Goal: Task Accomplishment & Management: Complete application form

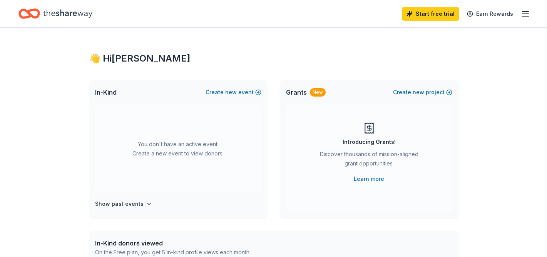
click at [527, 15] on icon "button" at bounding box center [525, 13] width 9 height 9
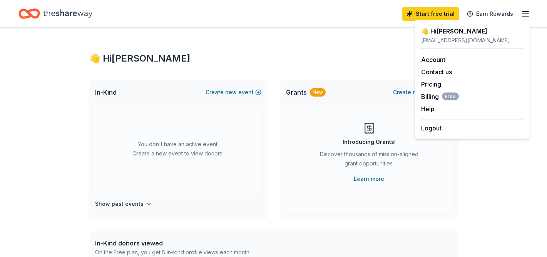
click at [379, 55] on div "👋 Hi [PERSON_NAME]" at bounding box center [274, 58] width 370 height 12
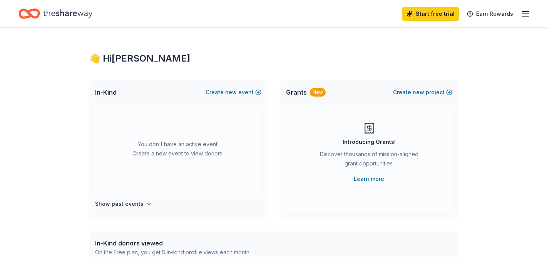
click at [41, 9] on div "Home" at bounding box center [55, 14] width 74 height 18
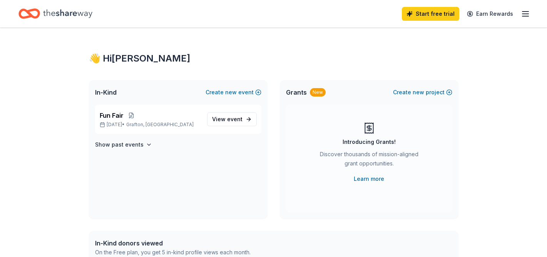
click at [528, 13] on icon "button" at bounding box center [525, 13] width 9 height 9
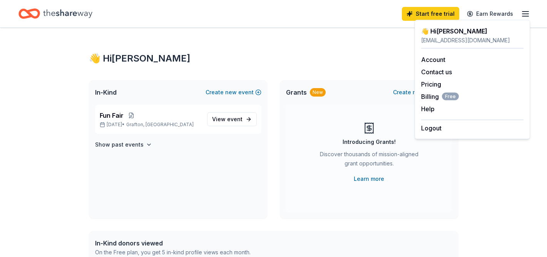
click at [287, 54] on div "👋 Hi [PERSON_NAME]" at bounding box center [274, 58] width 370 height 12
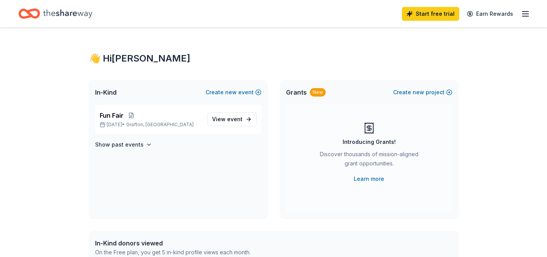
click at [526, 14] on line "button" at bounding box center [526, 14] width 6 height 0
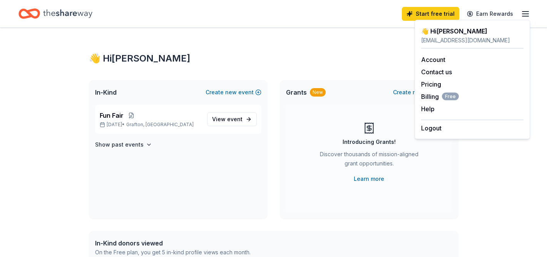
click at [288, 55] on div "👋 Hi Jocelyn" at bounding box center [274, 58] width 370 height 12
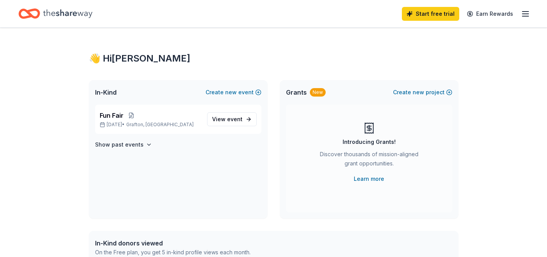
click at [57, 15] on icon "Home" at bounding box center [67, 14] width 49 height 16
click at [31, 14] on icon "Home" at bounding box center [33, 14] width 12 height 8
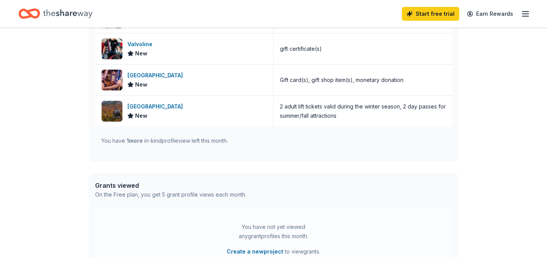
scroll to position [268, 0]
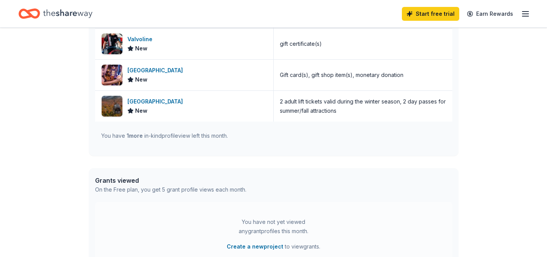
click at [218, 139] on div "You have 1 more in-kind profile view left this month." at bounding box center [164, 135] width 127 height 9
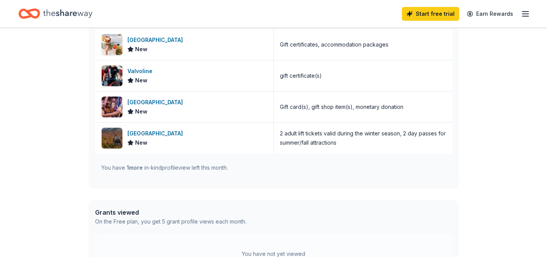
scroll to position [0, 0]
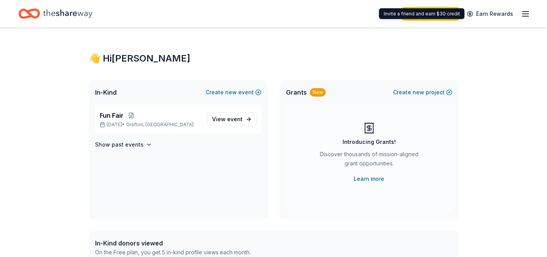
click at [529, 10] on icon "button" at bounding box center [525, 13] width 9 height 9
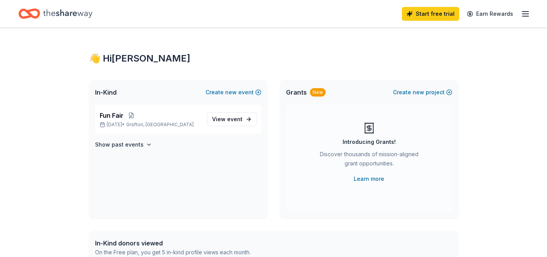
click at [89, 22] on div "Home" at bounding box center [55, 14] width 74 height 18
click at [70, 12] on icon "Home" at bounding box center [67, 13] width 49 height 8
click at [27, 22] on icon "Home" at bounding box center [29, 14] width 22 height 18
click at [26, 10] on icon "Home" at bounding box center [26, 14] width 12 height 8
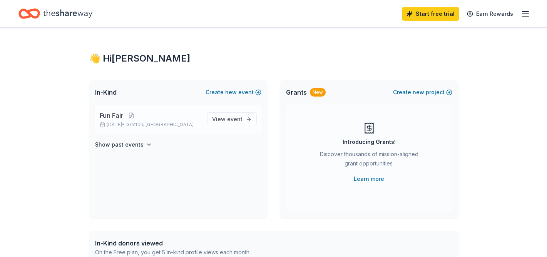
click at [167, 121] on div "Fun Fair May 16, 2026 • Grafton, MA" at bounding box center [150, 119] width 101 height 17
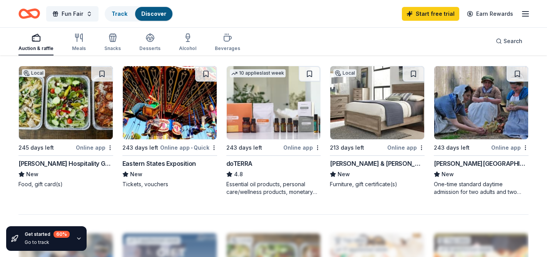
scroll to position [527, 0]
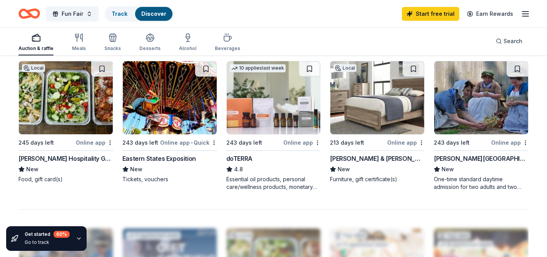
click at [235, 163] on div "doTERRA 4.8 Essential oil products, personal care/wellness products, monetary d…" at bounding box center [273, 172] width 95 height 37
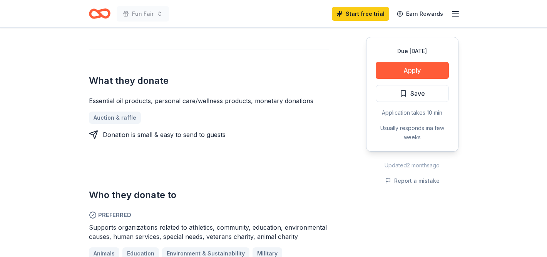
scroll to position [271, 0]
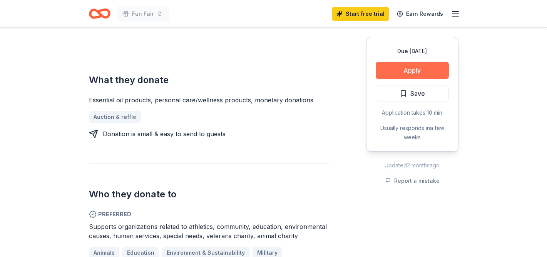
click at [412, 71] on button "Apply" at bounding box center [412, 70] width 73 height 17
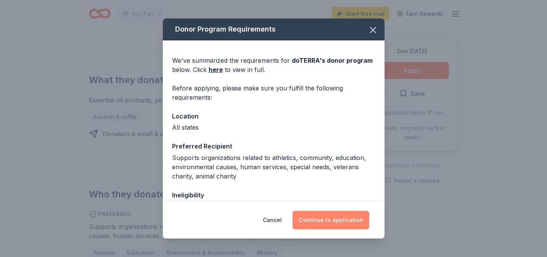
click at [342, 222] on button "Continue to application" at bounding box center [331, 220] width 77 height 18
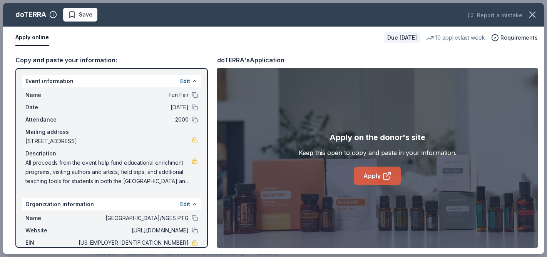
click at [379, 178] on link "Apply" at bounding box center [377, 176] width 47 height 18
